Goal: Book appointment/travel/reservation

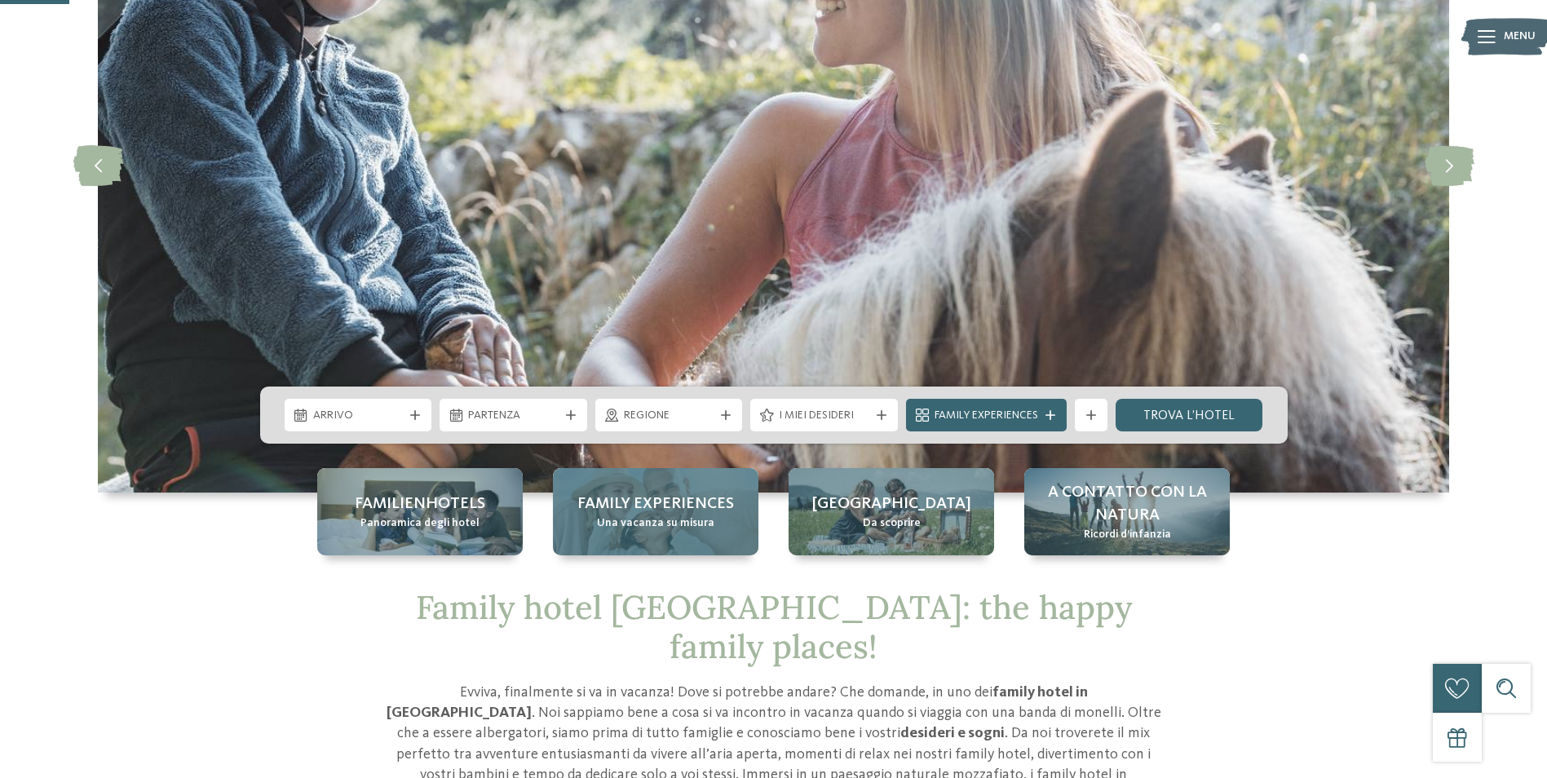
scroll to position [489, 0]
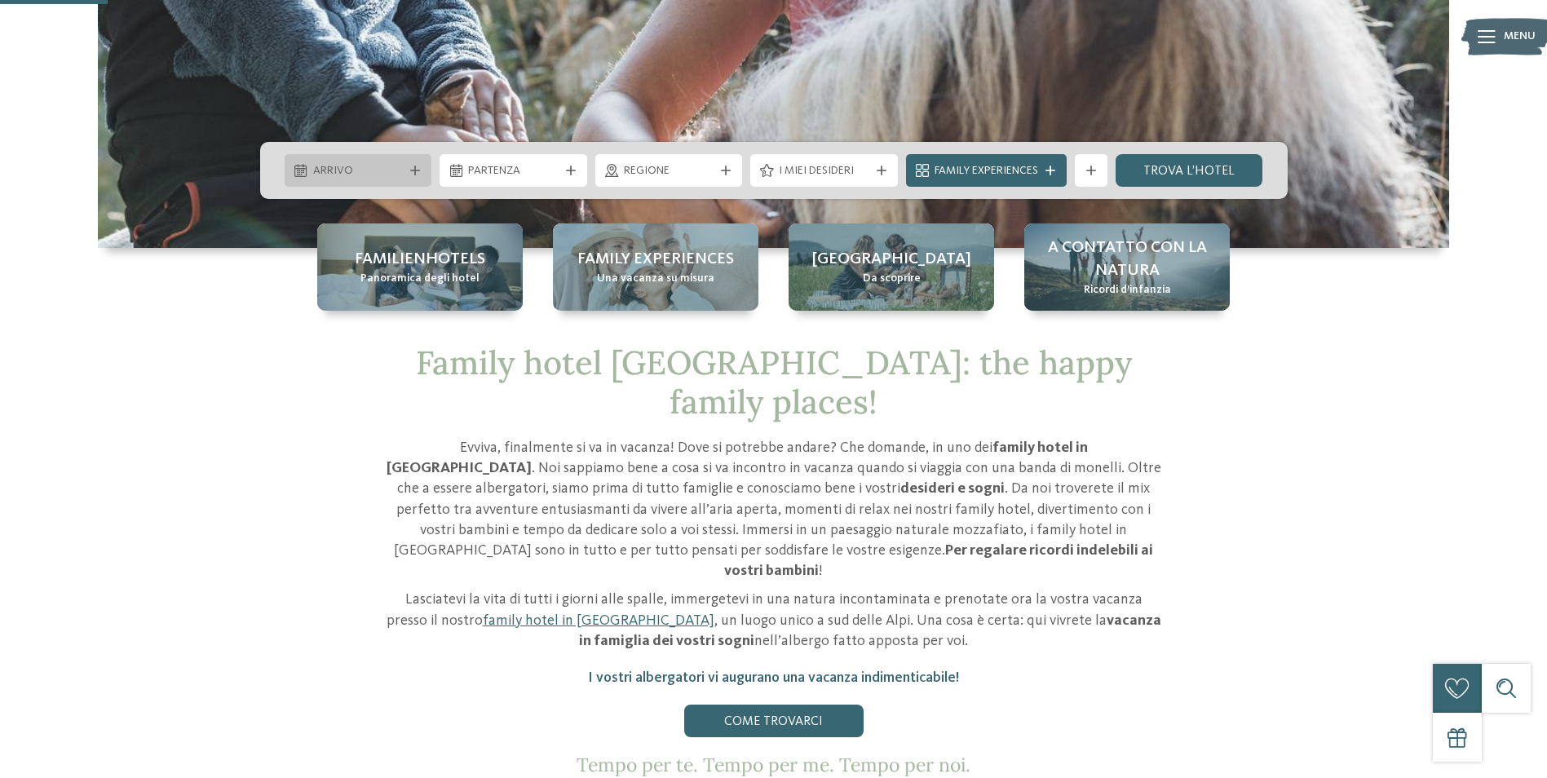
click at [384, 161] on div "Arrivo" at bounding box center [358, 170] width 99 height 18
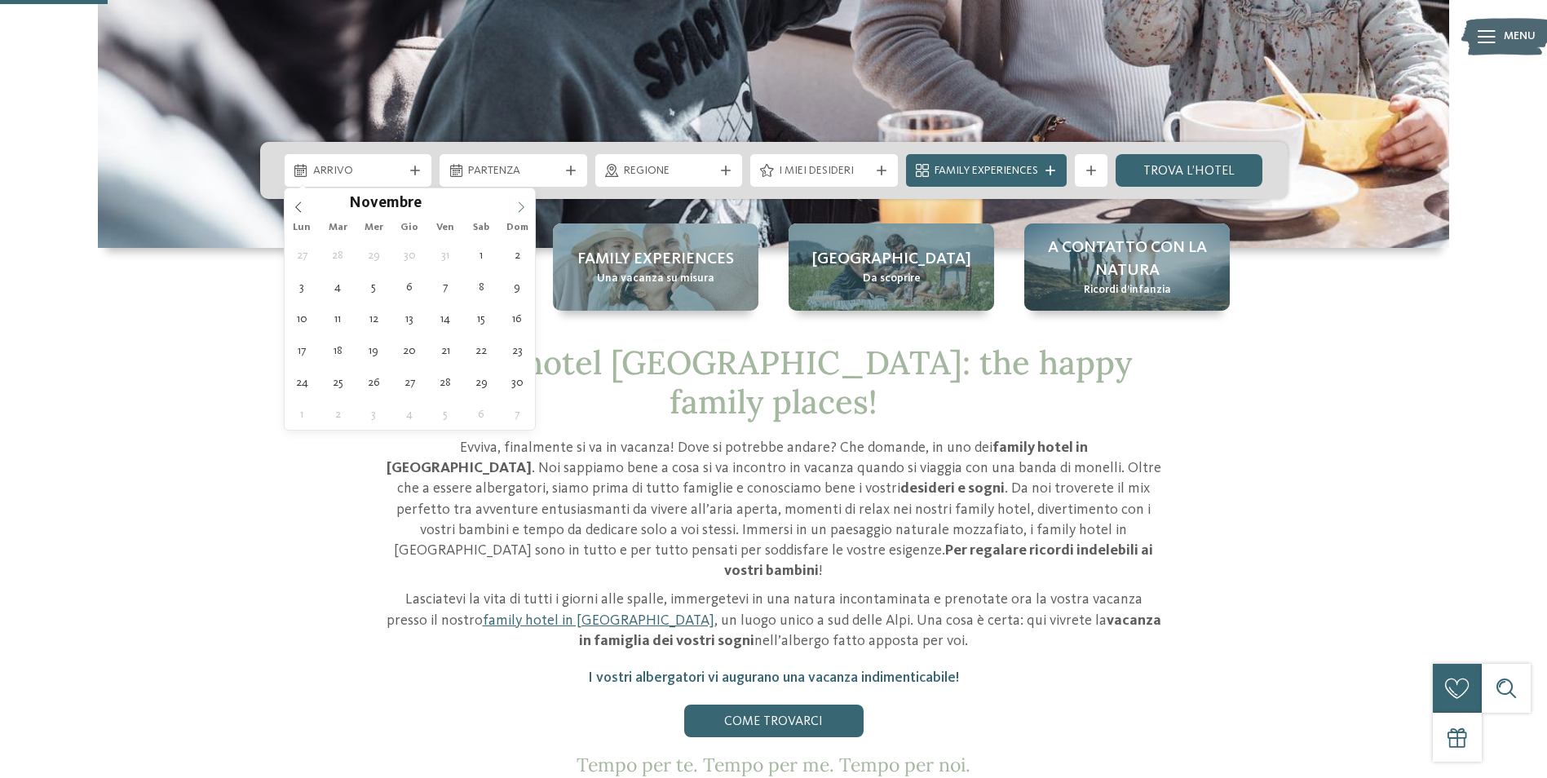
click at [519, 205] on icon at bounding box center [520, 206] width 11 height 11
type div "[DATE]"
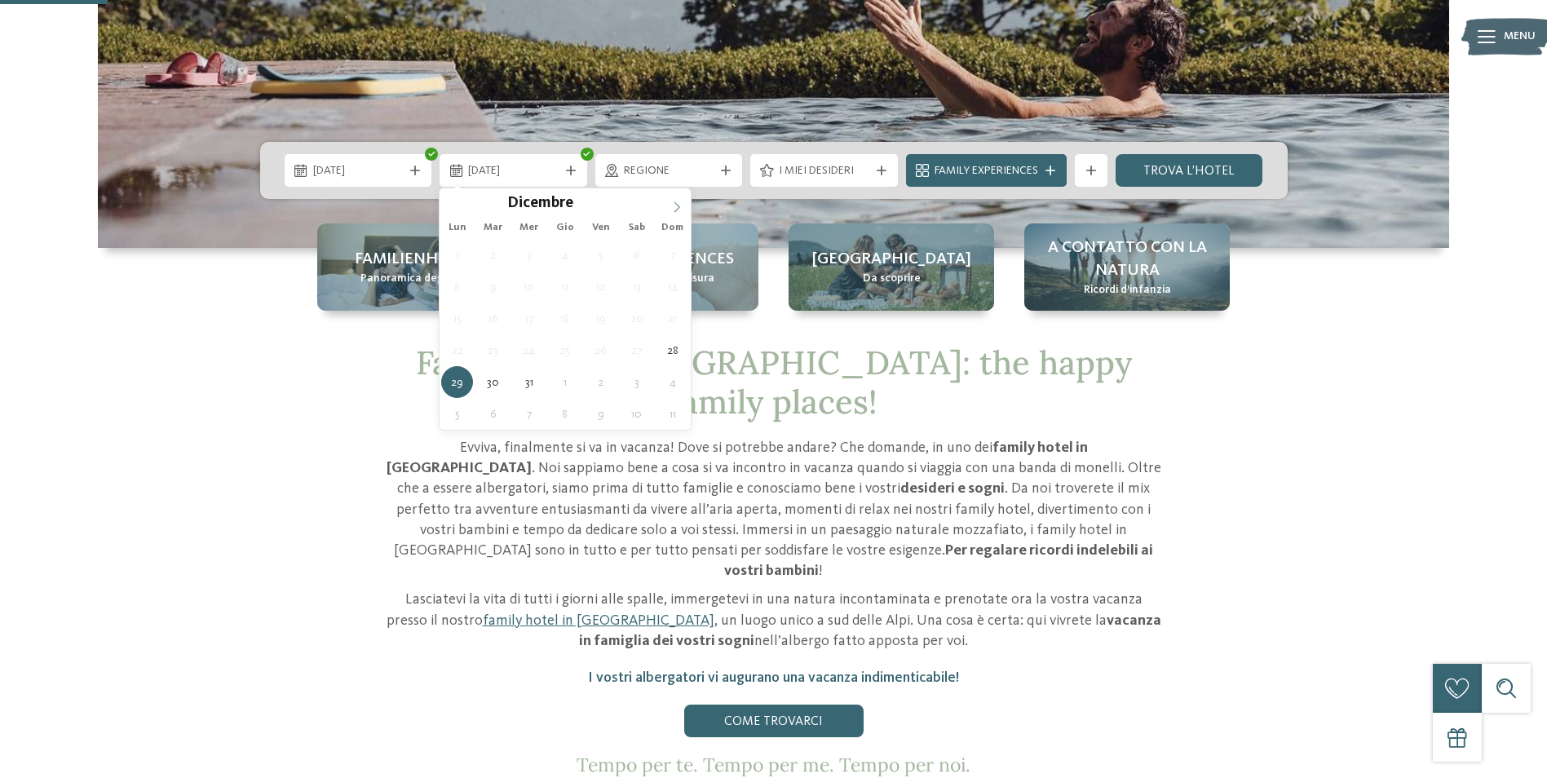
type input "****"
click at [673, 207] on icon at bounding box center [676, 206] width 11 height 11
type div "[DATE]"
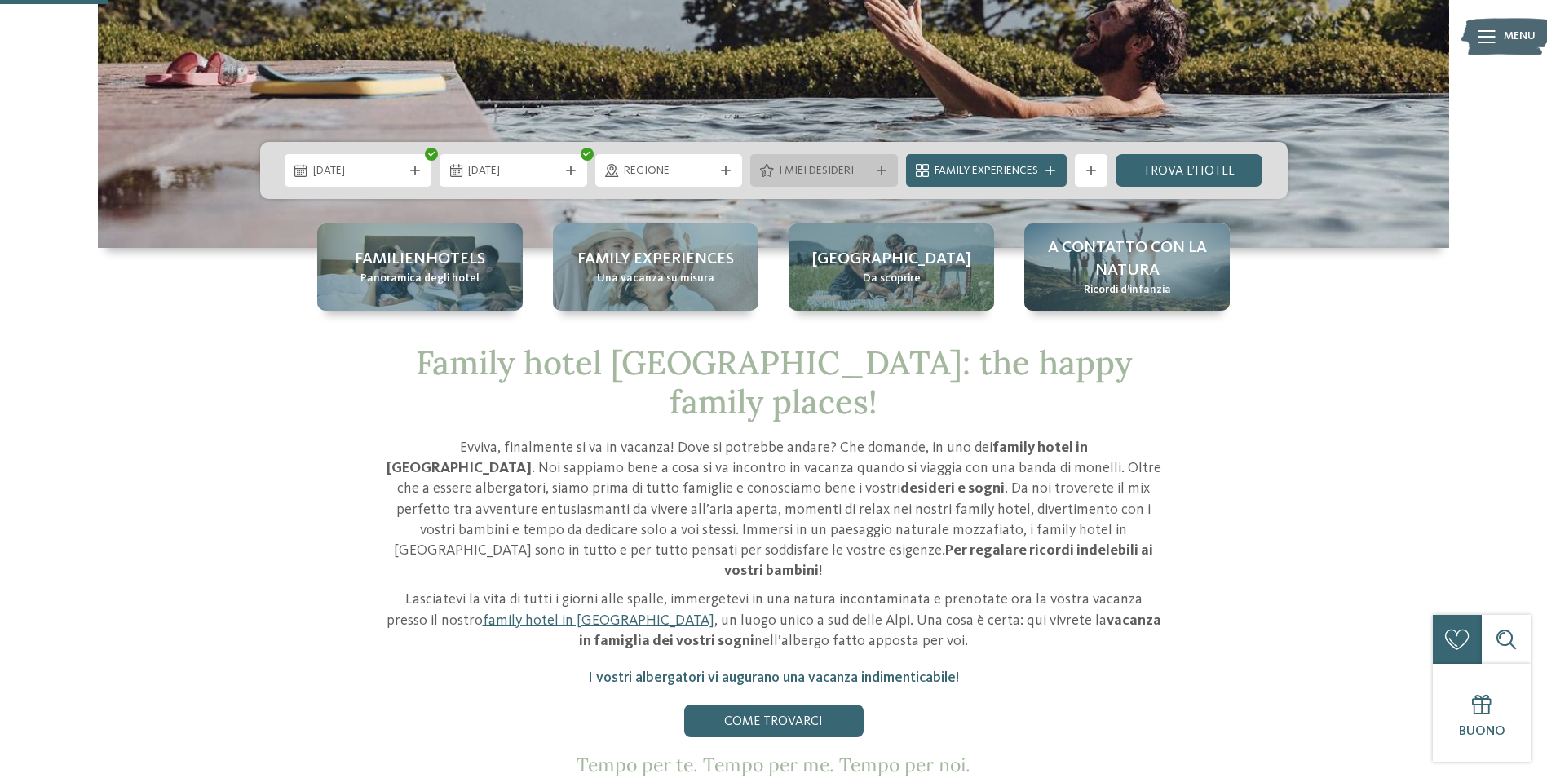
click at [843, 171] on span "I miei desideri" at bounding box center [824, 171] width 91 height 16
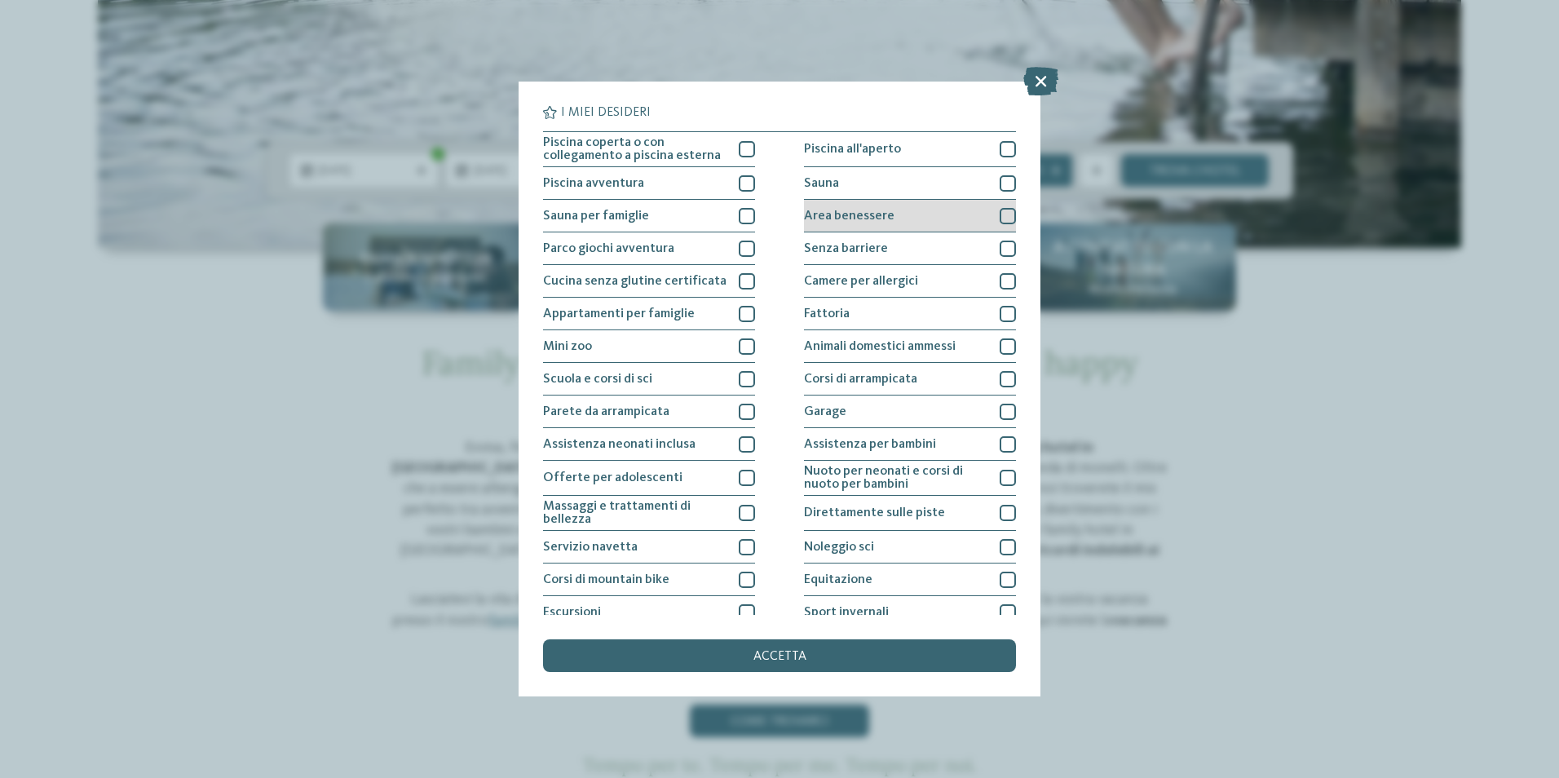
click at [1000, 215] on div at bounding box center [1008, 216] width 16 height 16
click at [1000, 184] on div at bounding box center [1008, 183] width 16 height 16
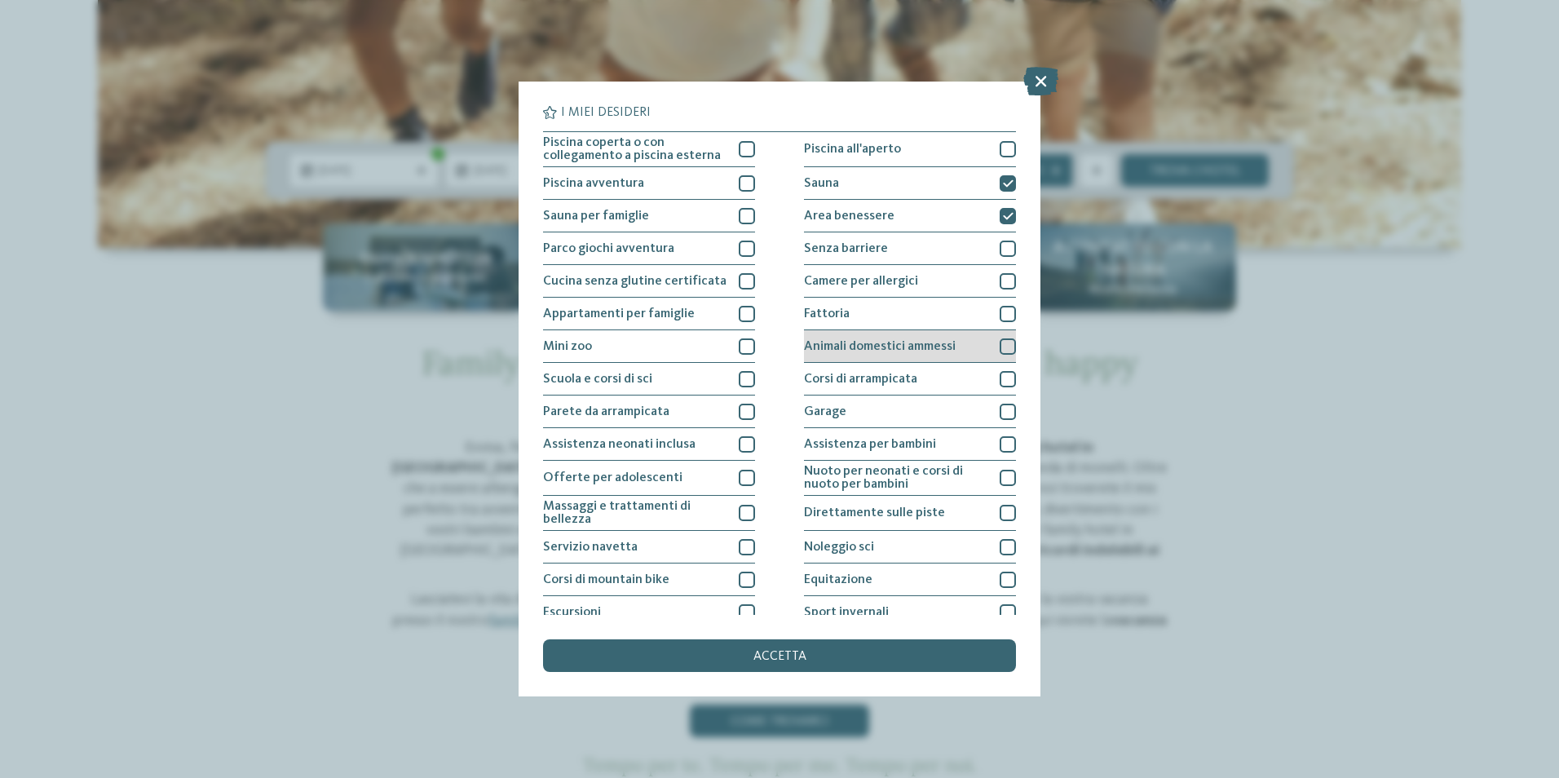
click at [1000, 349] on div at bounding box center [1008, 346] width 16 height 16
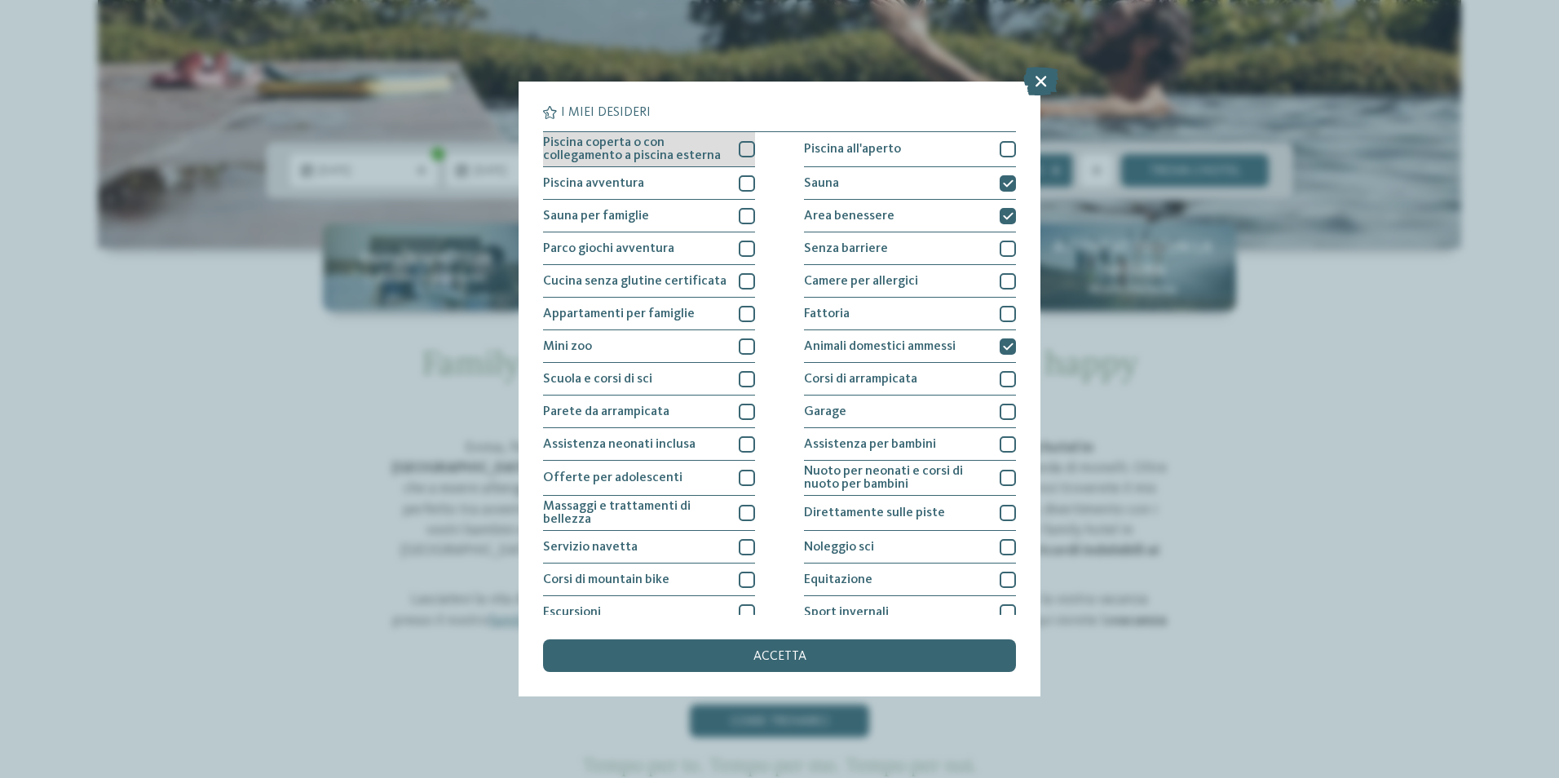
click at [741, 150] on div at bounding box center [747, 149] width 16 height 16
click at [772, 656] on span "accetta" at bounding box center [779, 656] width 53 height 13
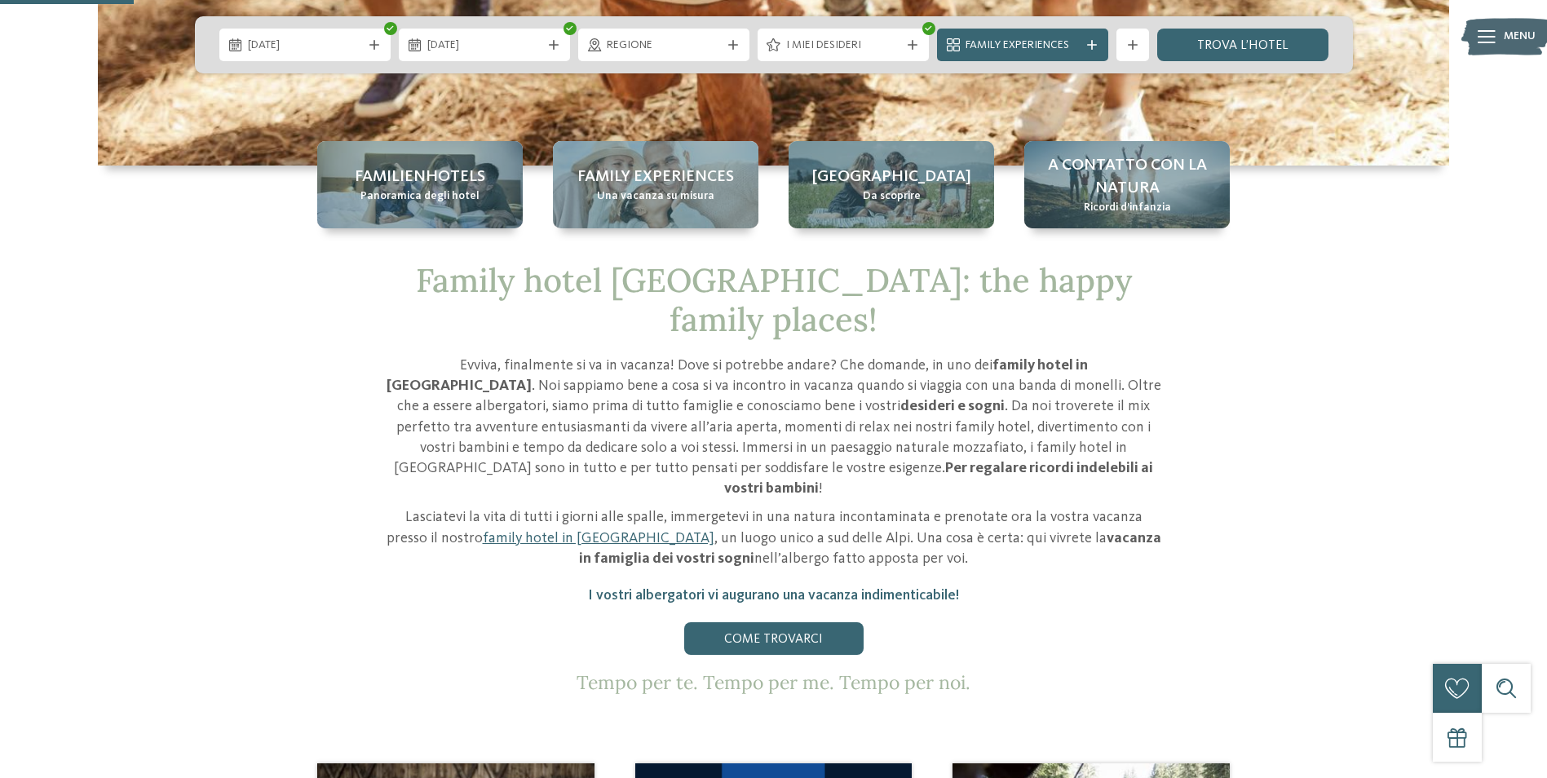
scroll to position [408, 0]
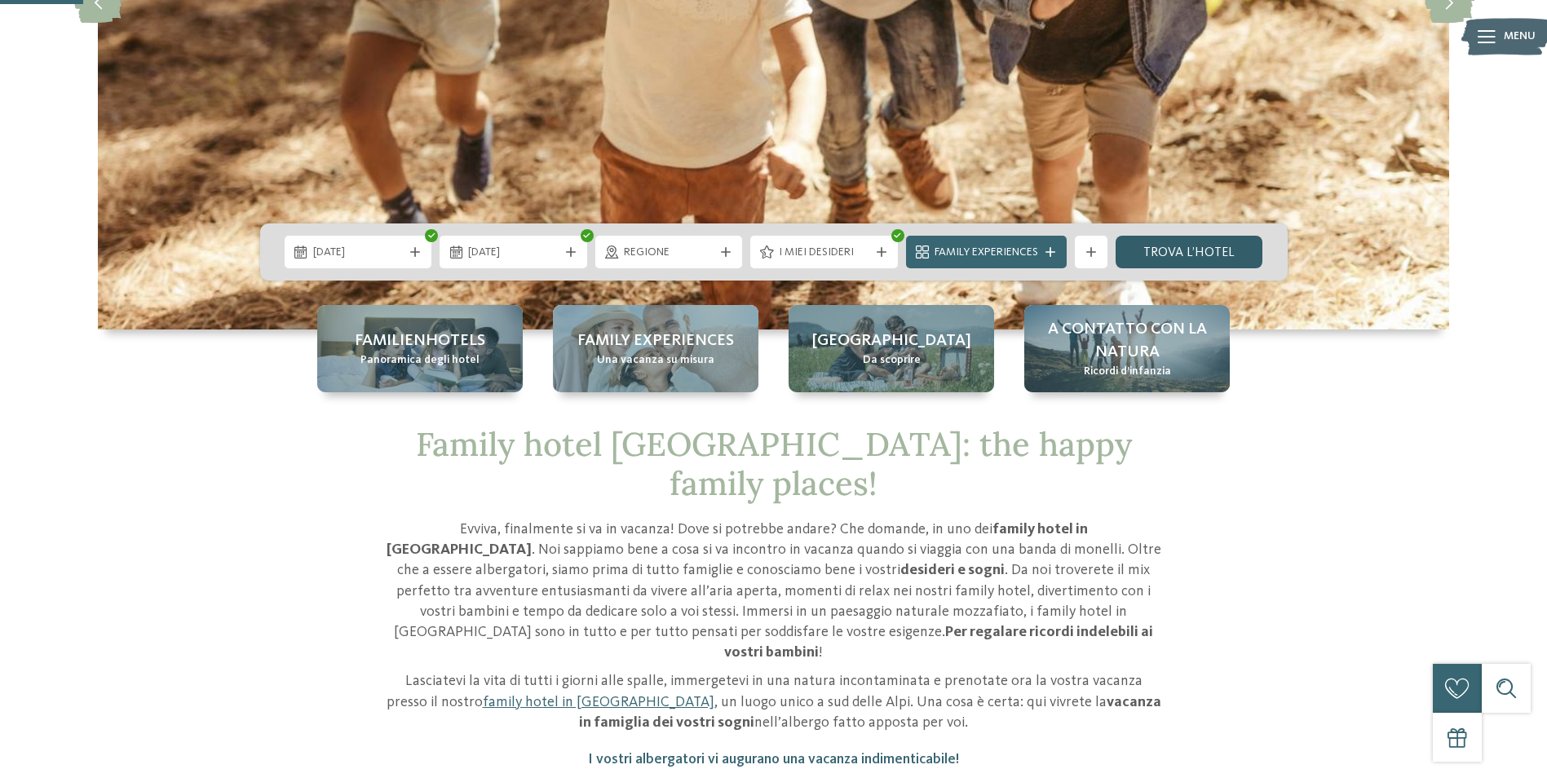
click at [1169, 258] on link "trova l’hotel" at bounding box center [1189, 252] width 148 height 33
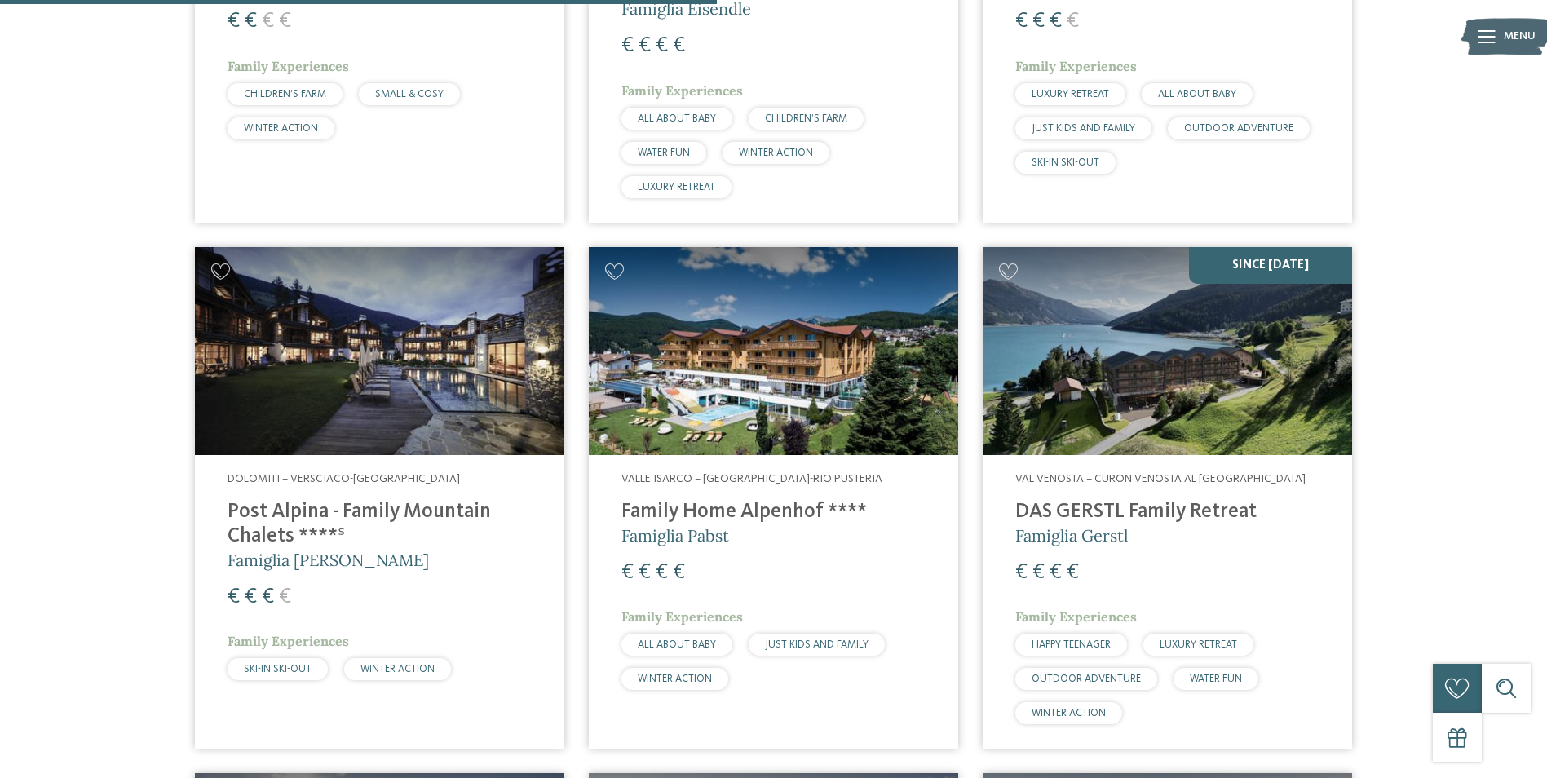
scroll to position [1350, 0]
